Goal: Complete application form: Complete application form

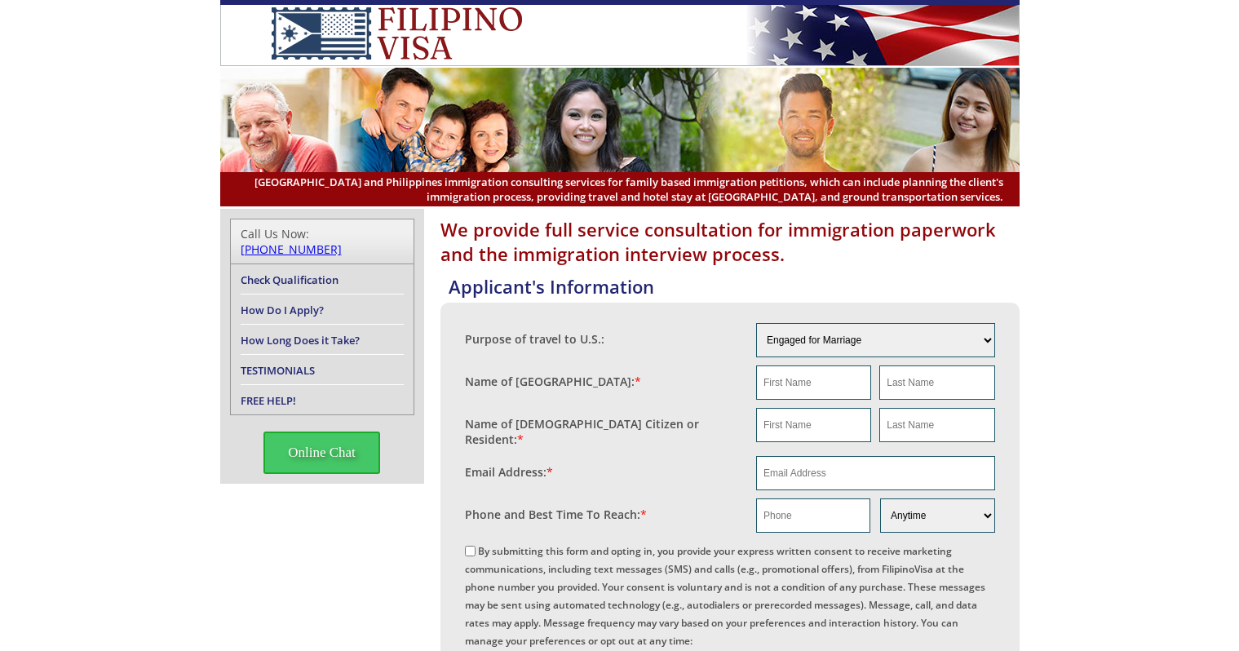
click at [804, 414] on input "text" at bounding box center [813, 425] width 115 height 34
paste input "[PERSON_NAME]"
click at [809, 424] on input "[PERSON_NAME]" at bounding box center [813, 425] width 115 height 34
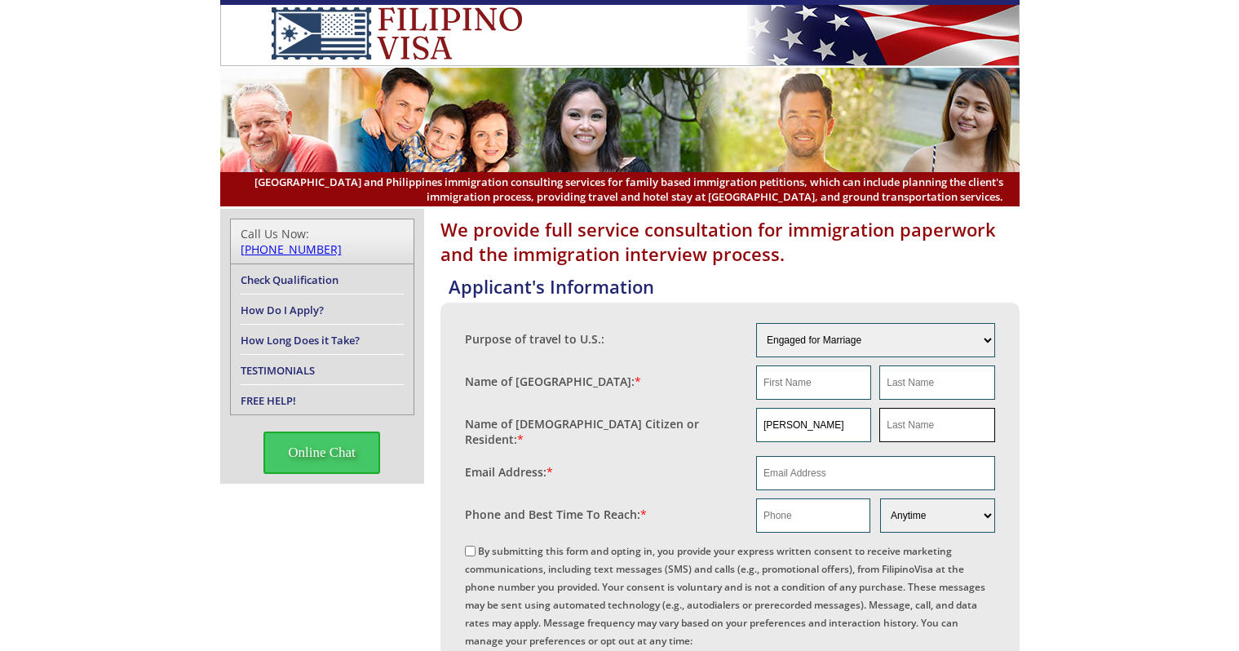
type input "[PERSON_NAME]"
click at [953, 430] on input "text" at bounding box center [937, 425] width 115 height 34
paste input "[PERSON_NAME]"
type input "[PERSON_NAME]"
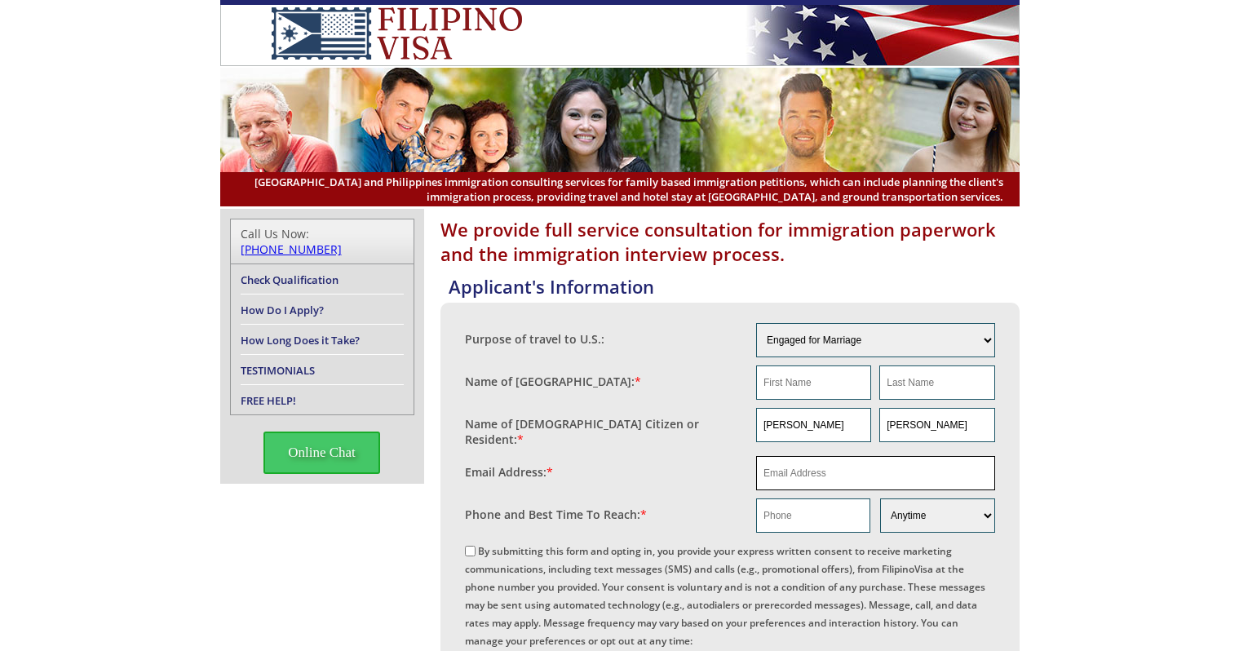
click at [856, 475] on input "email" at bounding box center [875, 473] width 239 height 34
paste input "[PERSON_NAME][EMAIL_ADDRESS][PERSON_NAME][DOMAIN_NAME]"
type input "[PERSON_NAME][EMAIL_ADDRESS][PERSON_NAME][DOMAIN_NAME]"
click at [811, 396] on input "text" at bounding box center [813, 383] width 115 height 34
type input "a"
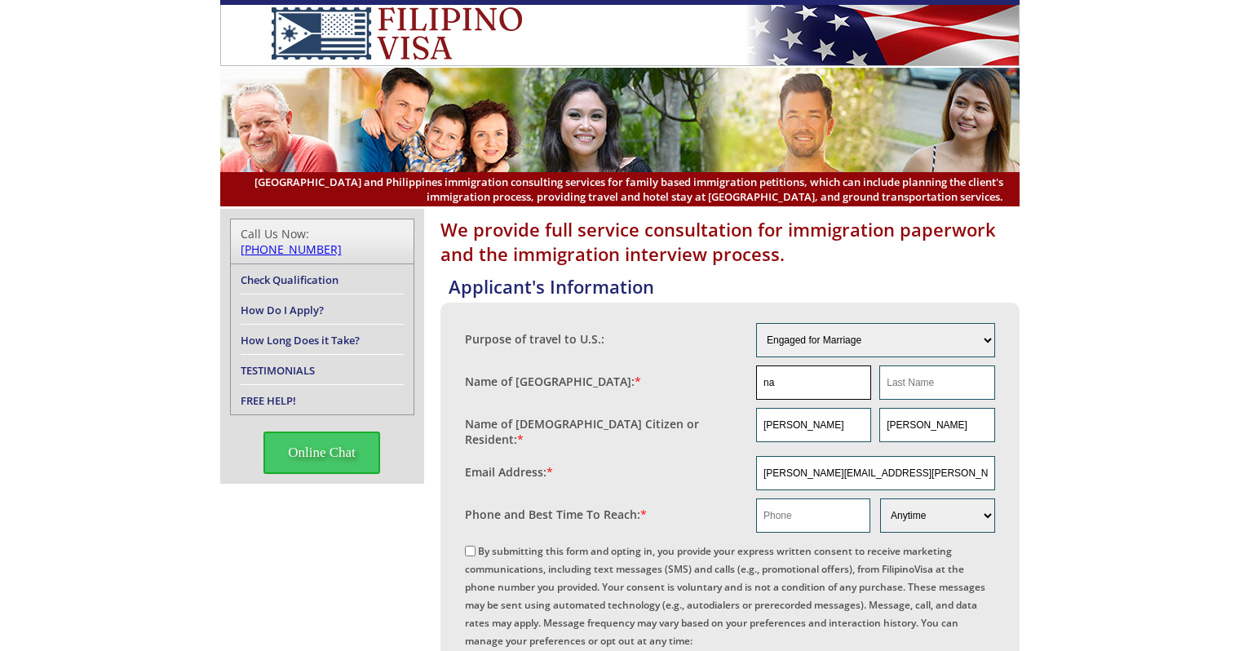
type input "na"
click at [839, 515] on input "text" at bounding box center [813, 516] width 114 height 34
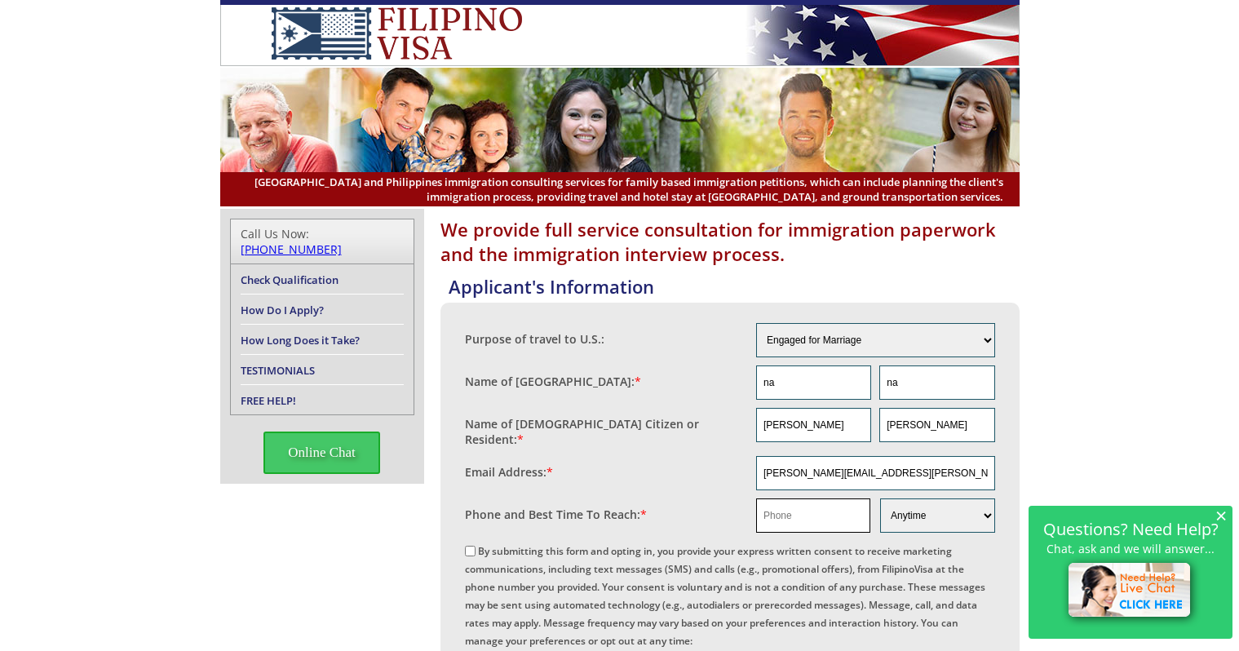
click at [769, 513] on input "text" at bounding box center [813, 516] width 114 height 34
paste input "[PHONE_NUMBER]"
click at [787, 503] on input "[PHONE_NUMBER]" at bounding box center [813, 516] width 114 height 34
click at [805, 508] on input "231655 2676" at bounding box center [813, 516] width 114 height 34
click at [800, 506] on input "231655 2676" at bounding box center [813, 516] width 114 height 34
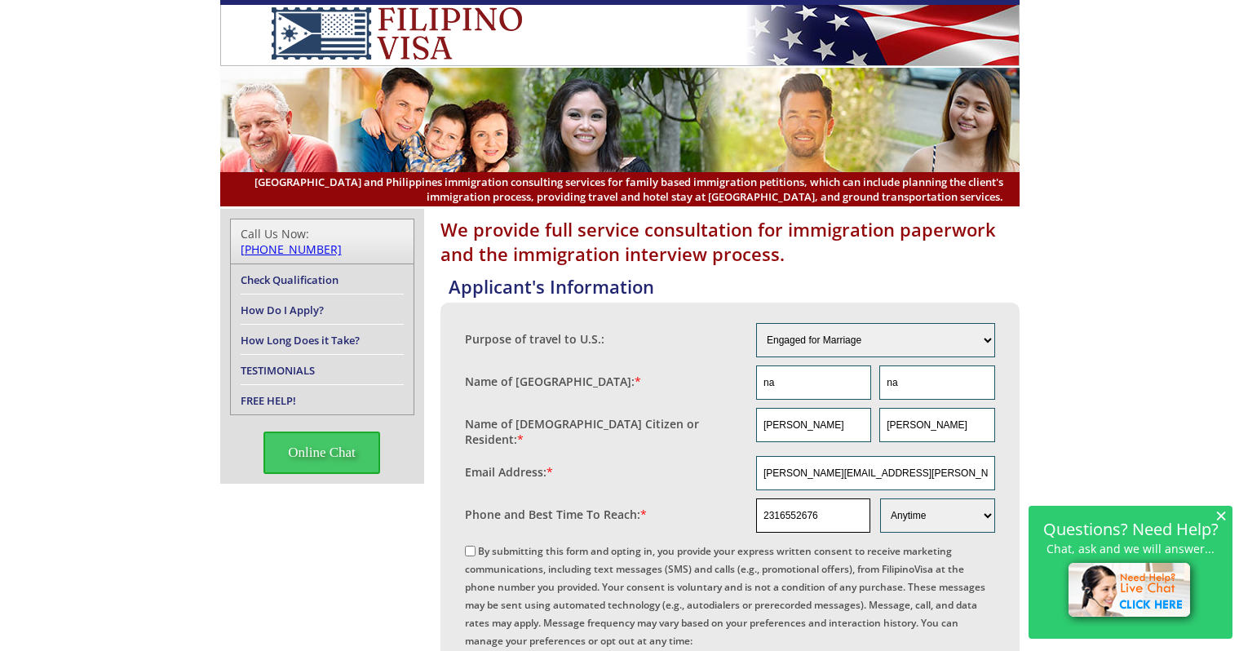
type input "2316552676"
click at [475, 544] on label "By submitting this form and opting in, you provide your express written consent…" at bounding box center [725, 649] width 521 height 211
click at [475, 546] on input "By submitting this form and opting in, you provide your express written consent…" at bounding box center [470, 551] width 11 height 11
checkbox input "true"
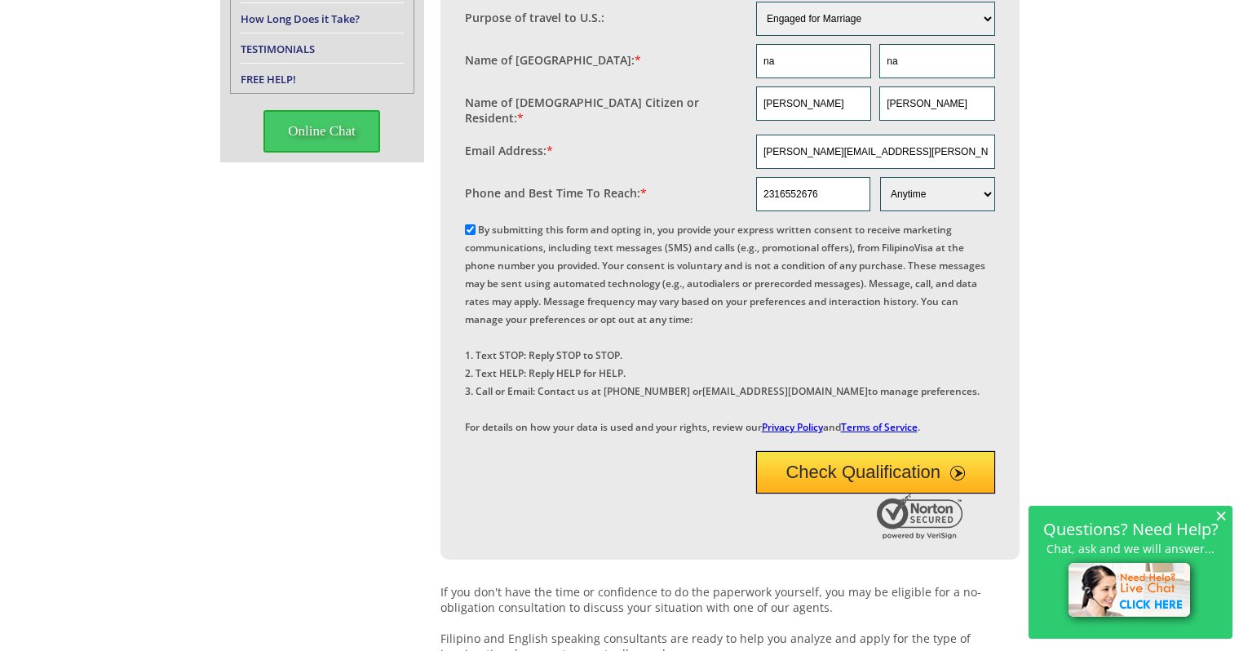
scroll to position [326, 0]
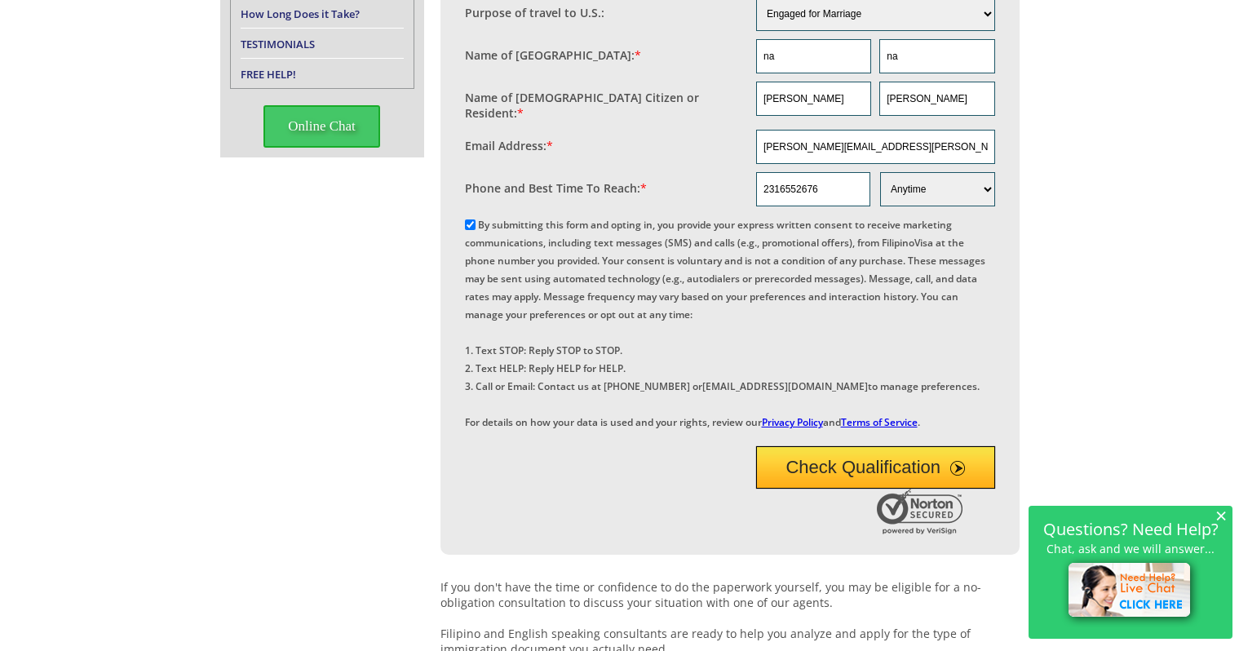
click at [870, 489] on button "Check Qualification" at bounding box center [875, 467] width 239 height 42
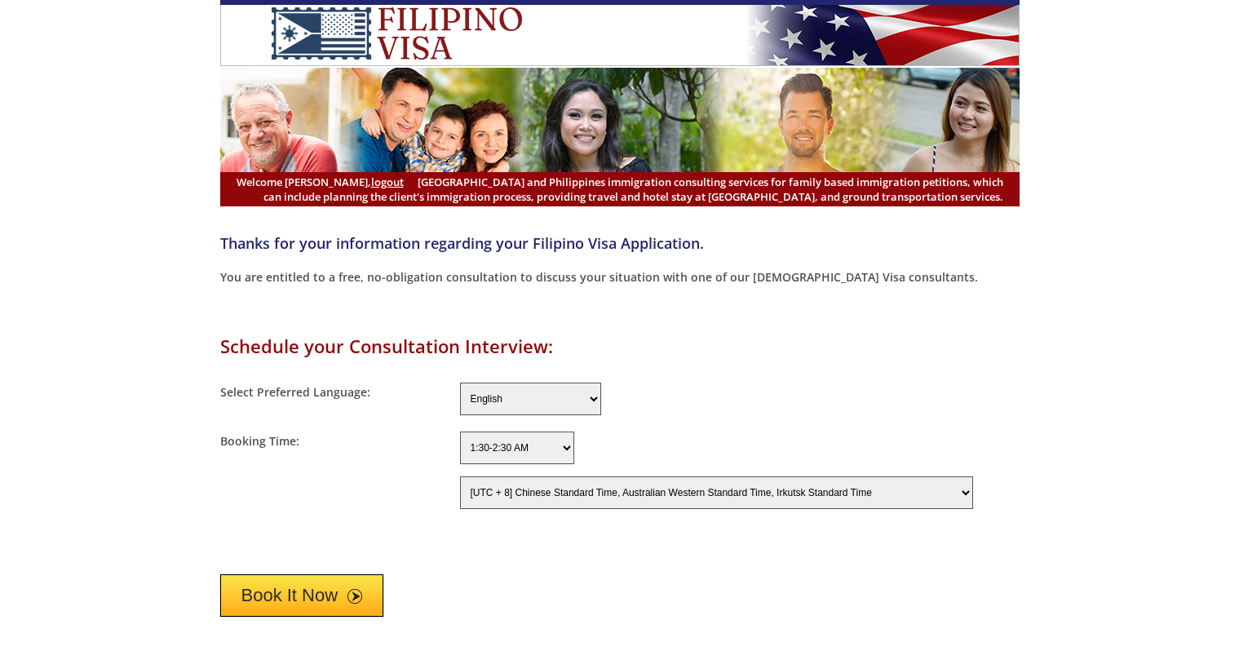
select select "-480"
